Goal: Information Seeking & Learning: Learn about a topic

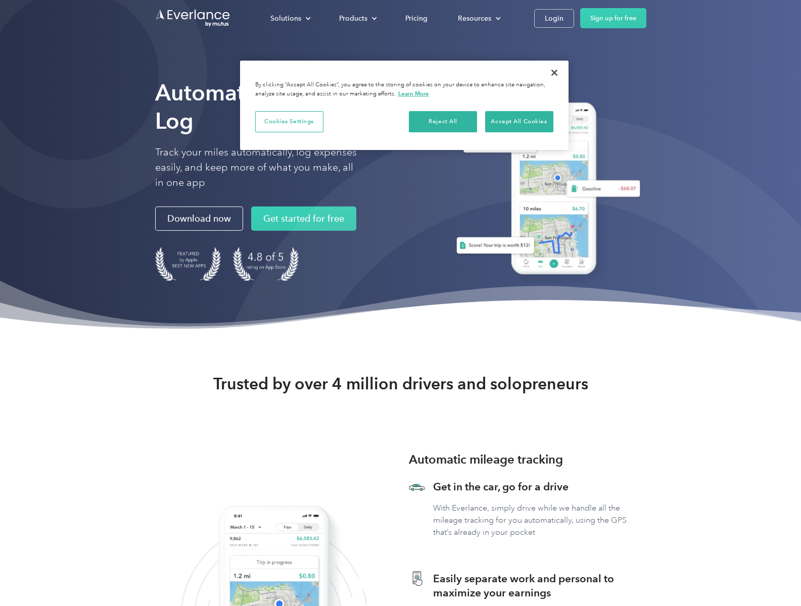
click at [357, 18] on div "Products" at bounding box center [353, 18] width 28 height 13
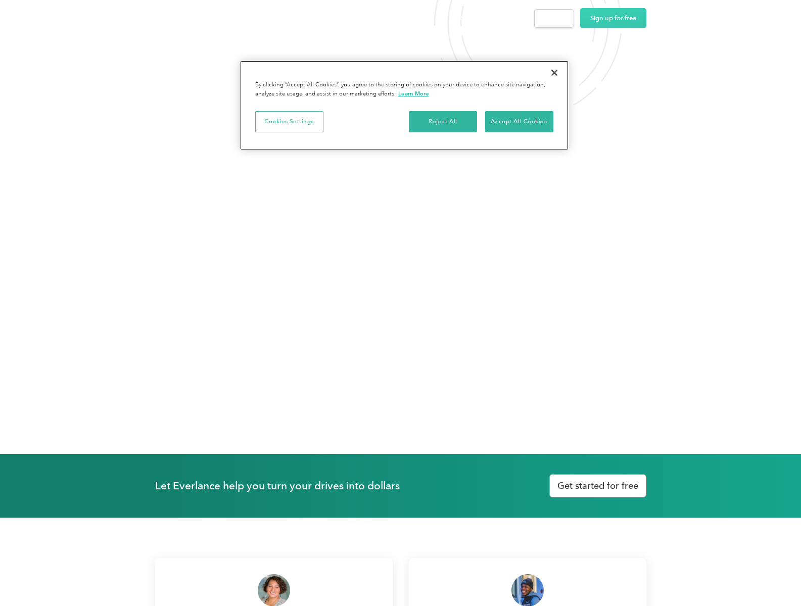
click at [273, 590] on img at bounding box center [274, 590] width 32 height 32
